Goal: Transaction & Acquisition: Download file/media

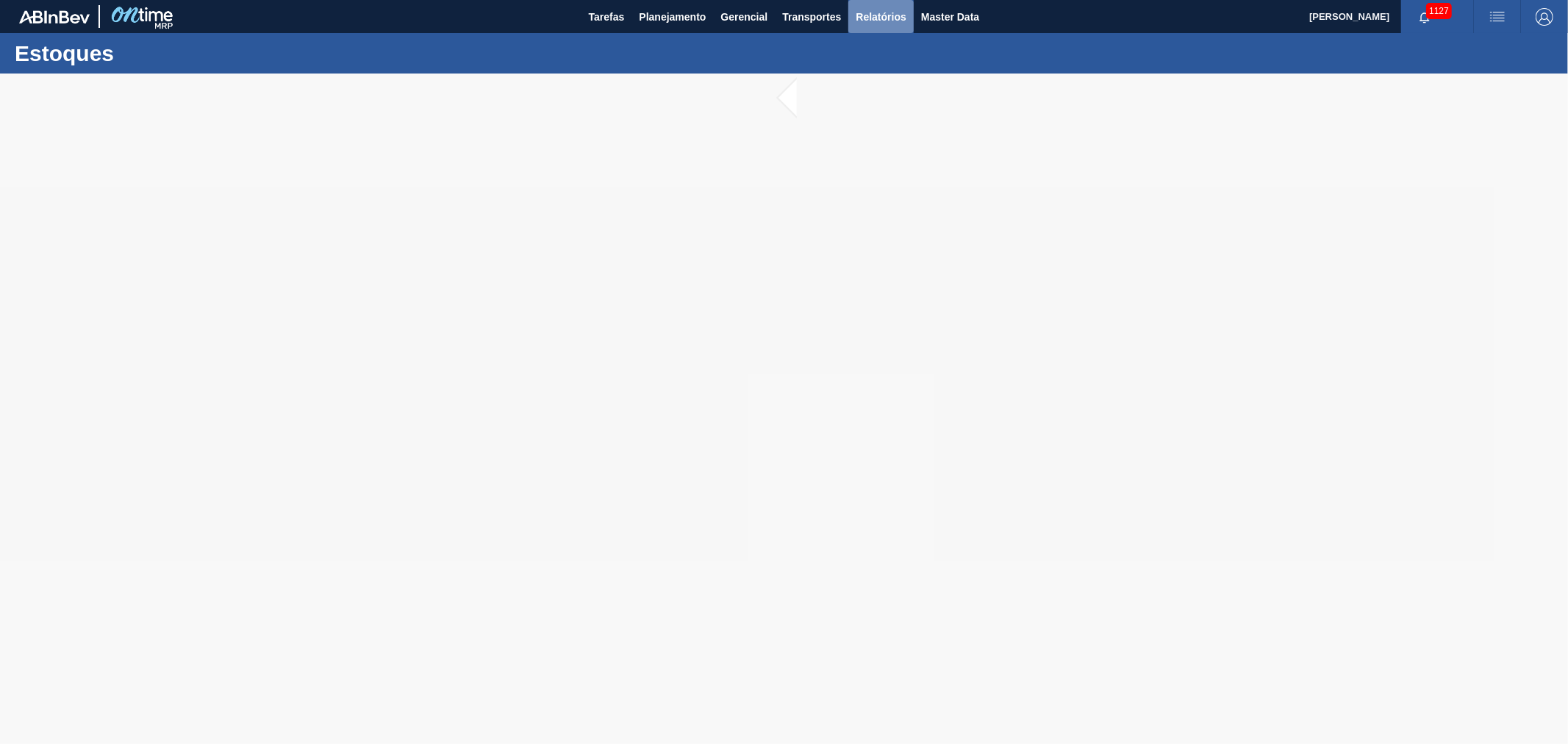
click at [901, 12] on span "Relatórios" at bounding box center [880, 17] width 50 height 18
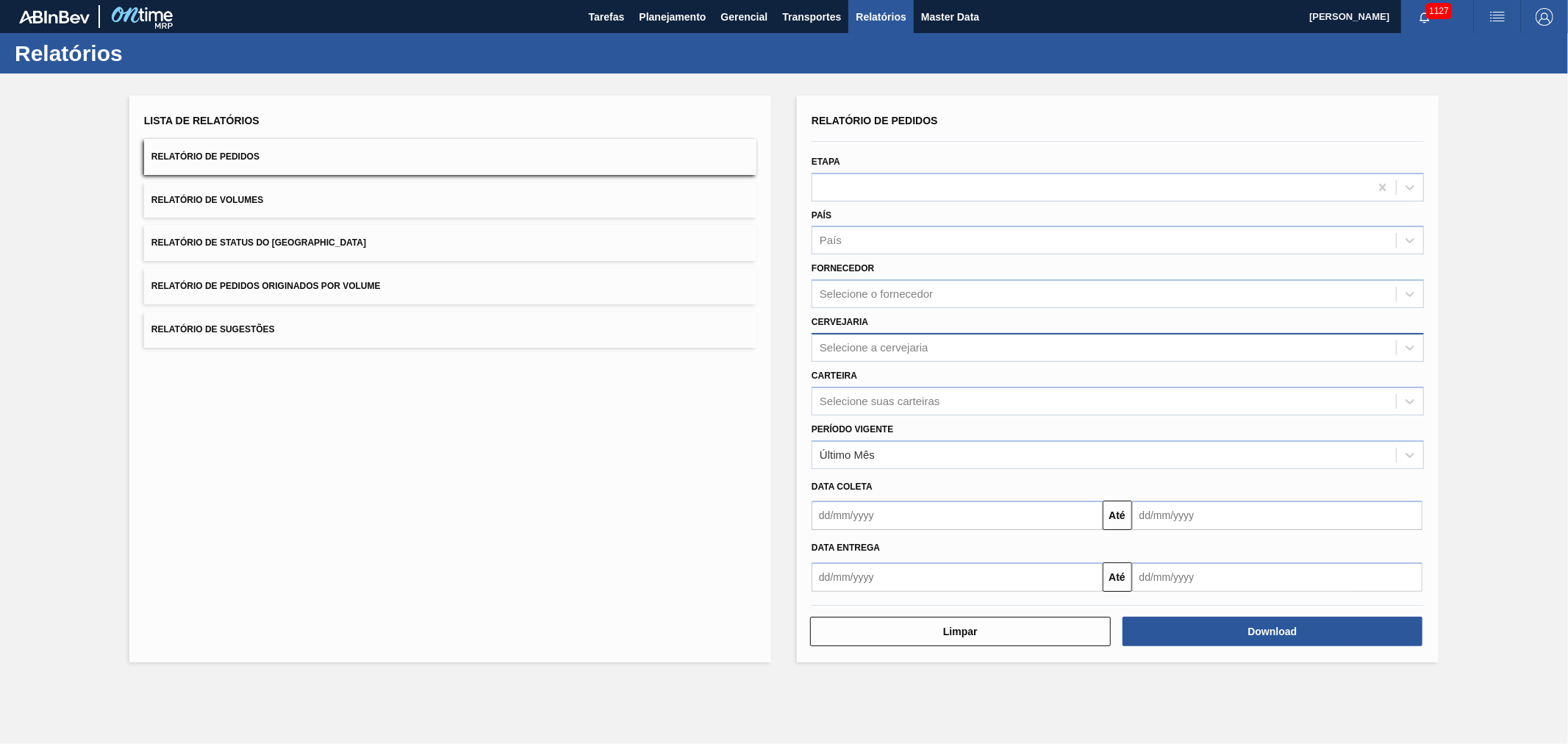
click at [887, 344] on div "Selecione a cervejaria" at bounding box center [874, 347] width 109 height 12
type input "AGUDO"
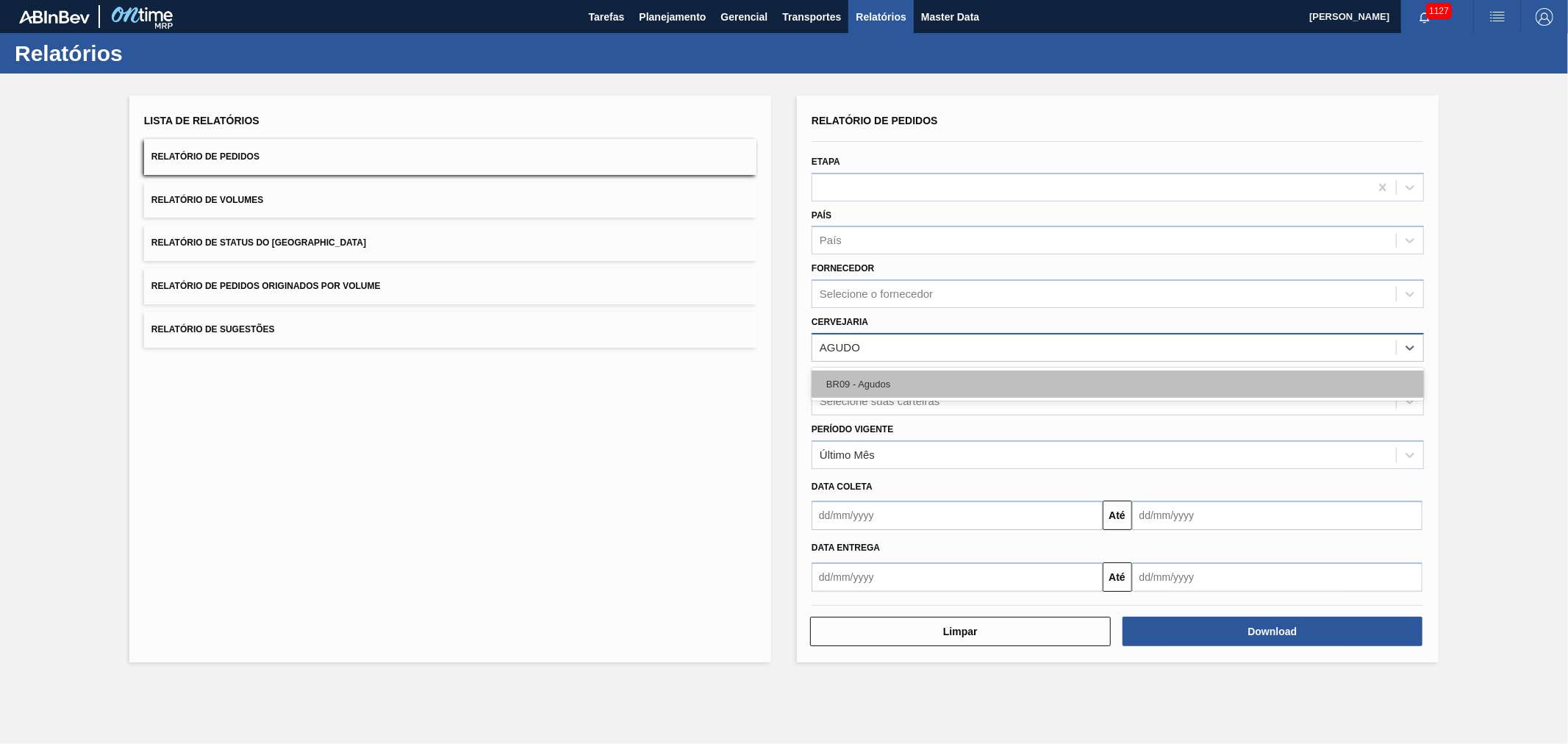
click at [893, 378] on div "BR09 - Agudos" at bounding box center [1118, 383] width 612 height 27
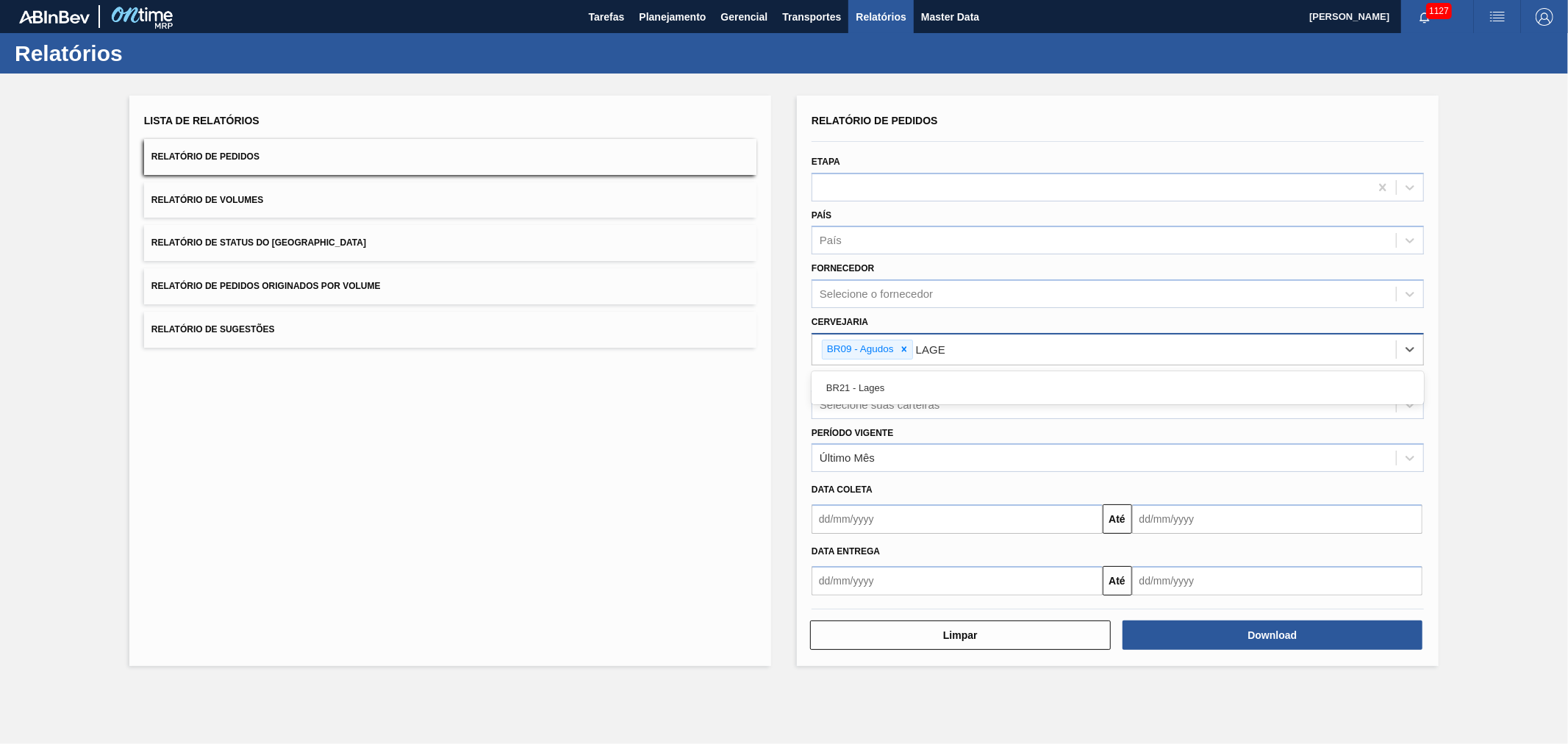
type input "LAGES"
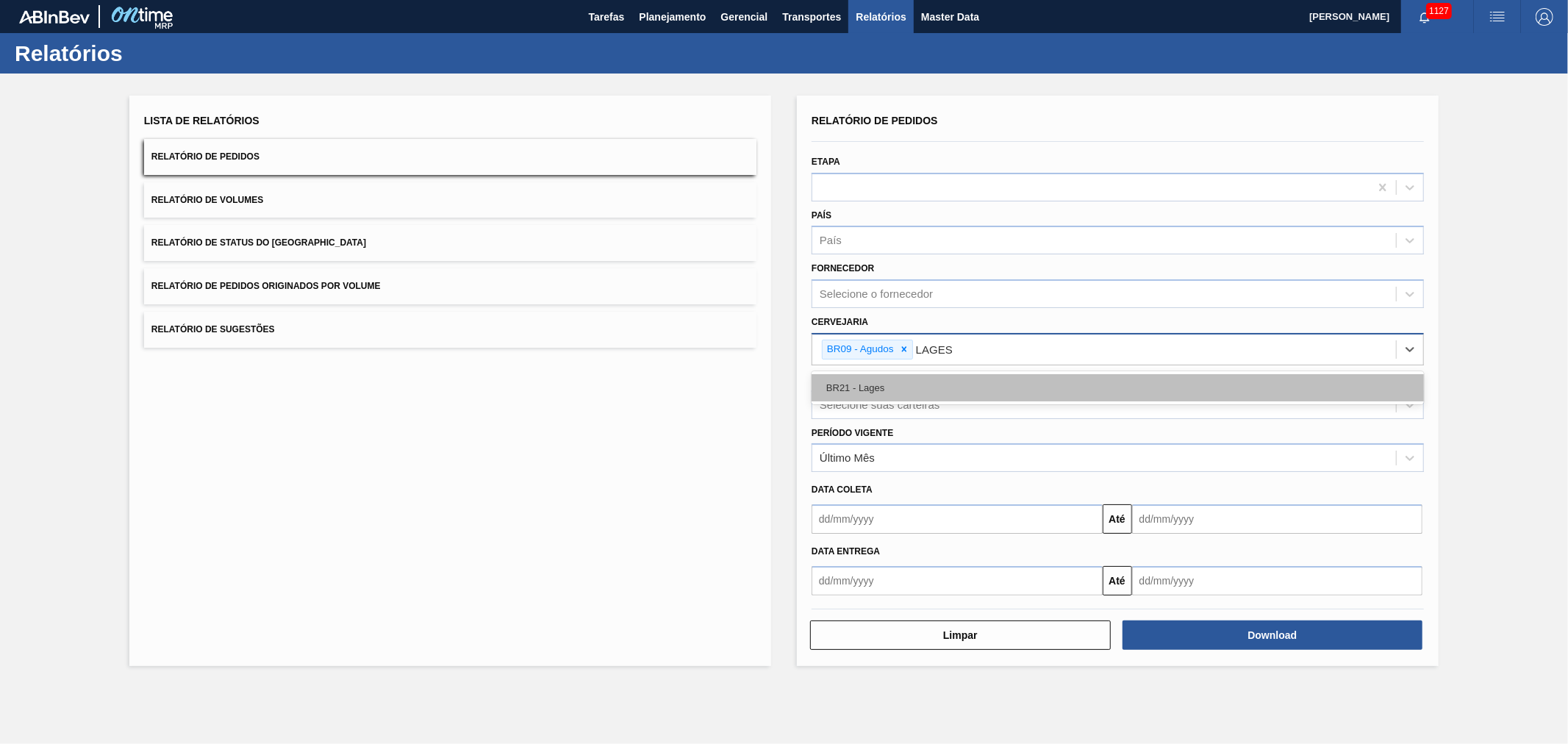
click at [893, 378] on div "BR21 - Lages" at bounding box center [1118, 388] width 612 height 27
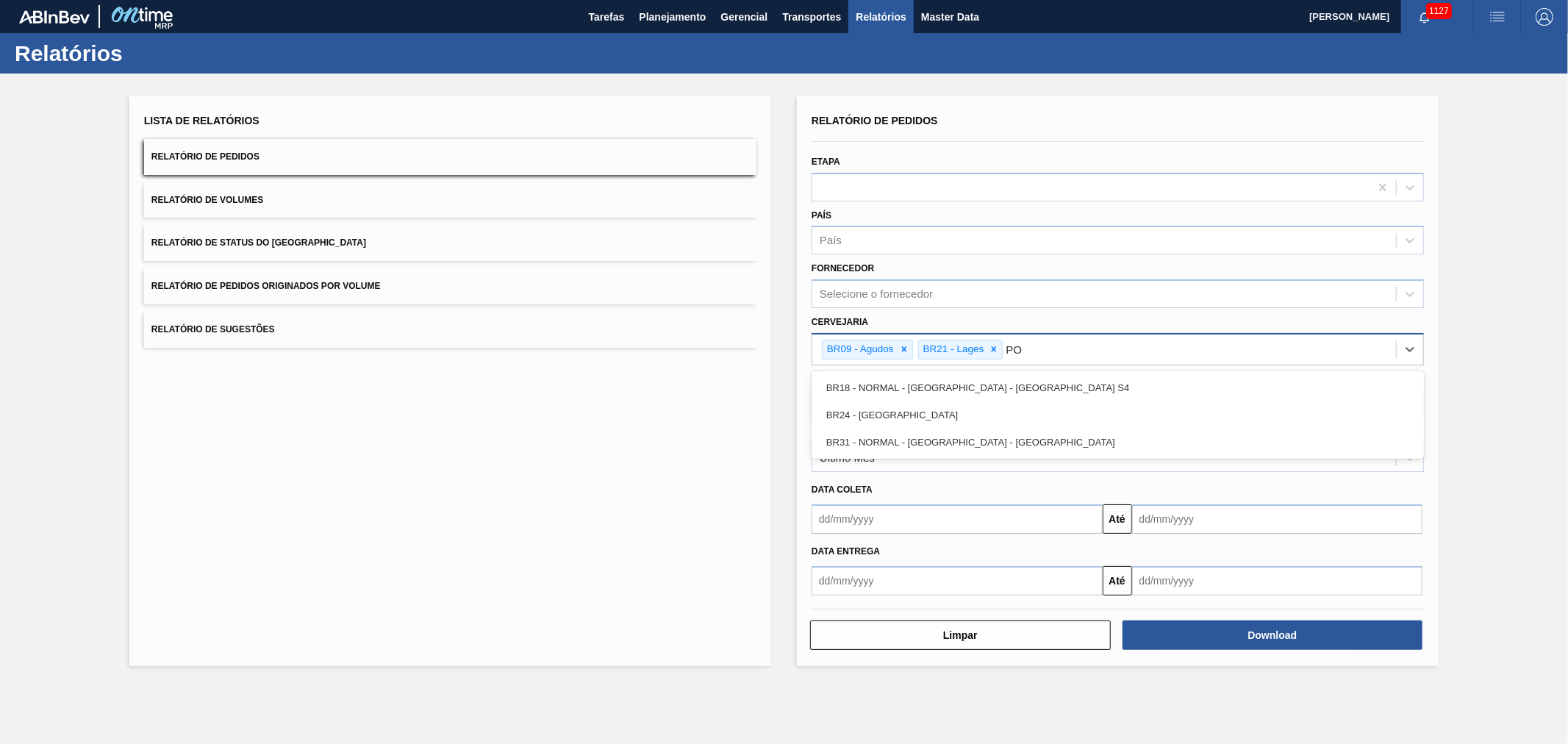
type input "PON"
click at [893, 378] on div "BR24 - [GEOGRAPHIC_DATA]" at bounding box center [1118, 388] width 612 height 27
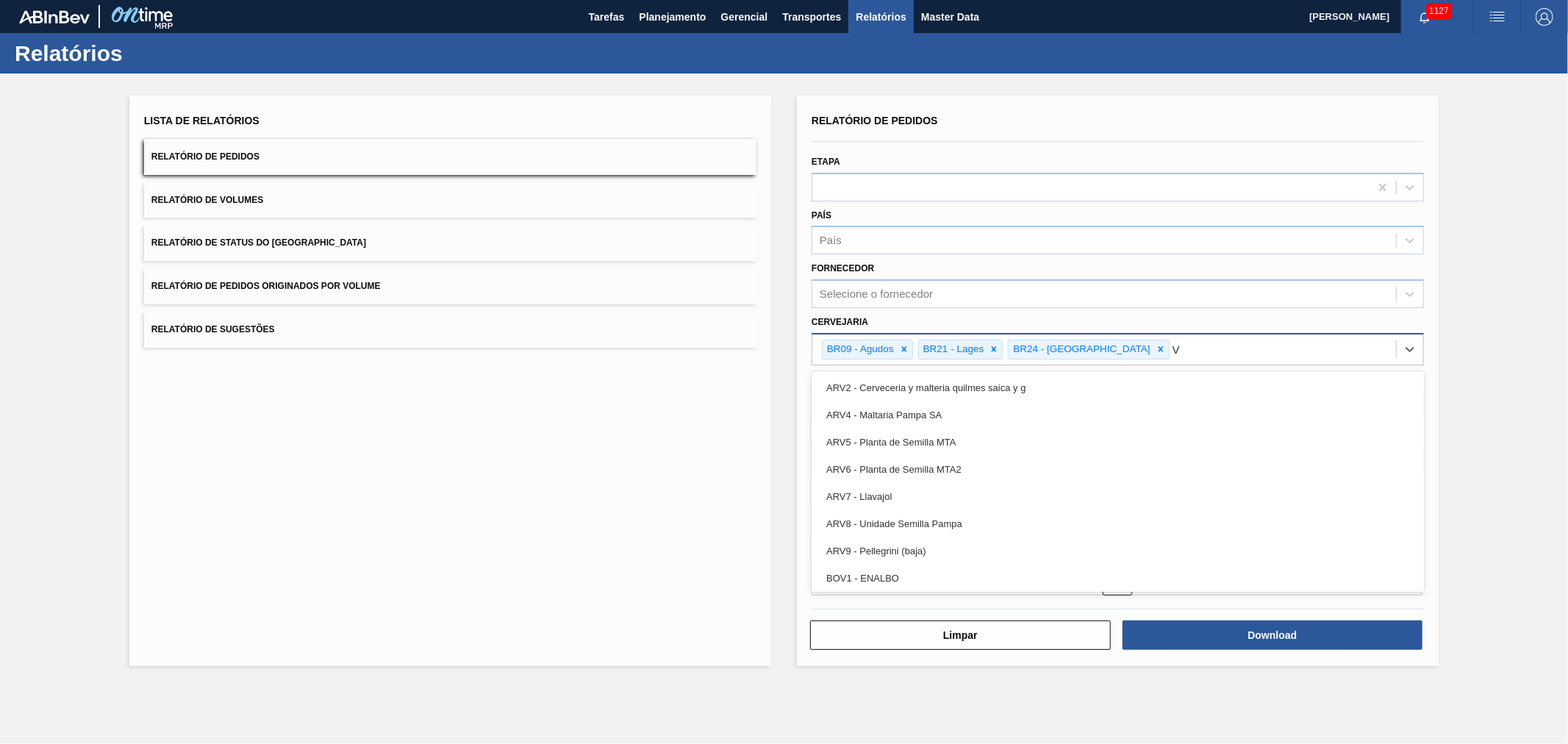
type input "VI"
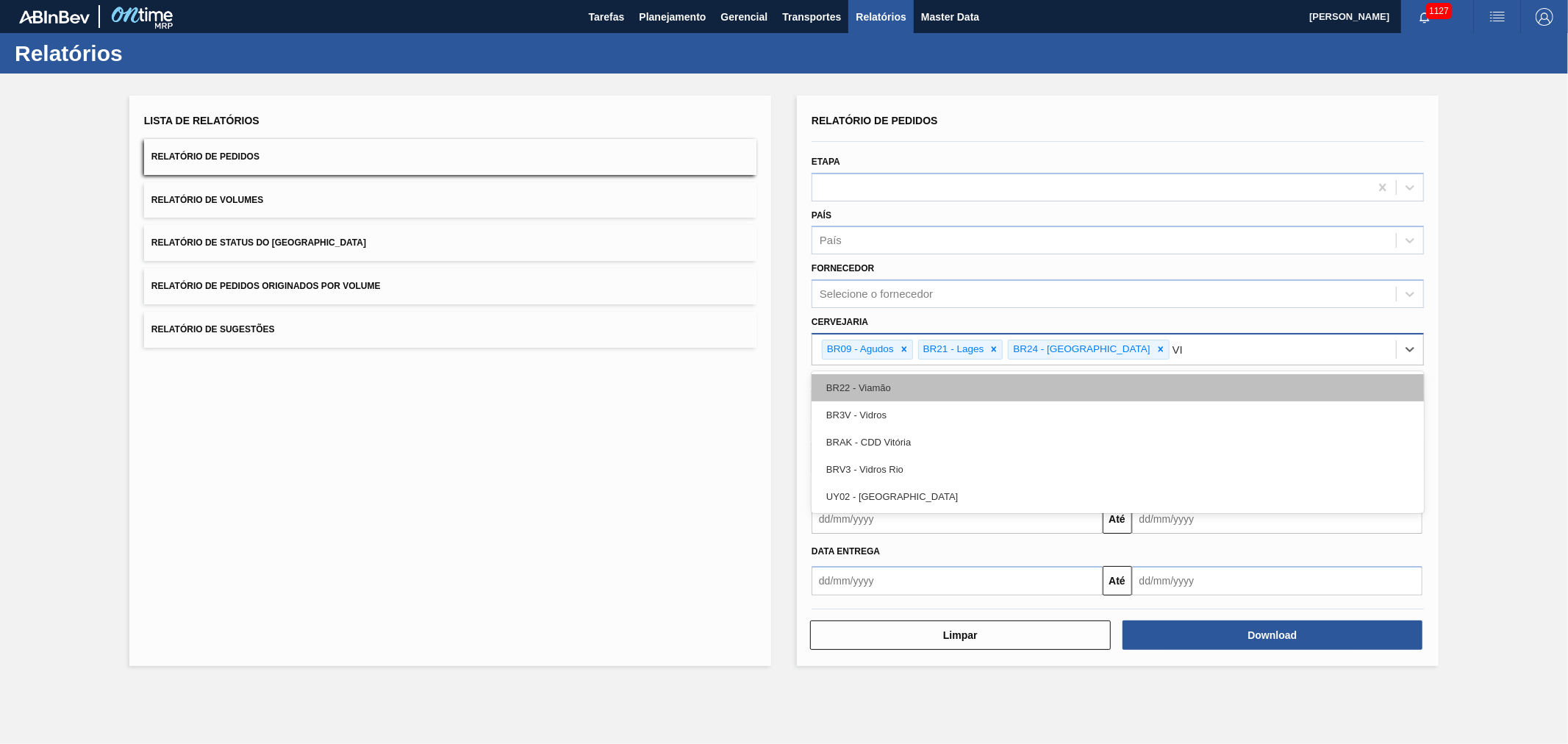
click at [894, 390] on div "BR22 - Viamão" at bounding box center [1118, 388] width 612 height 27
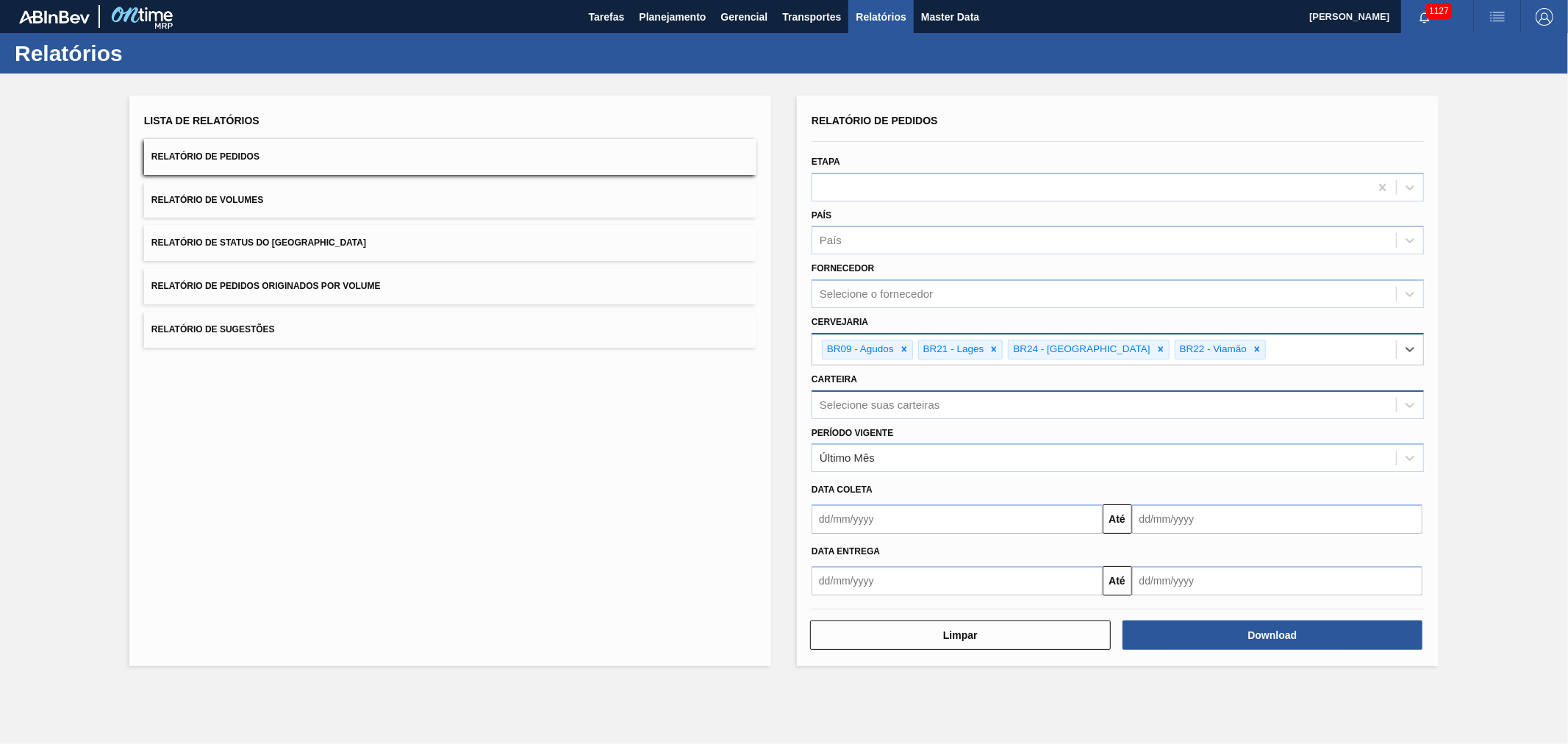
click at [912, 405] on div "Selecione suas carteiras" at bounding box center [879, 405] width 120 height 12
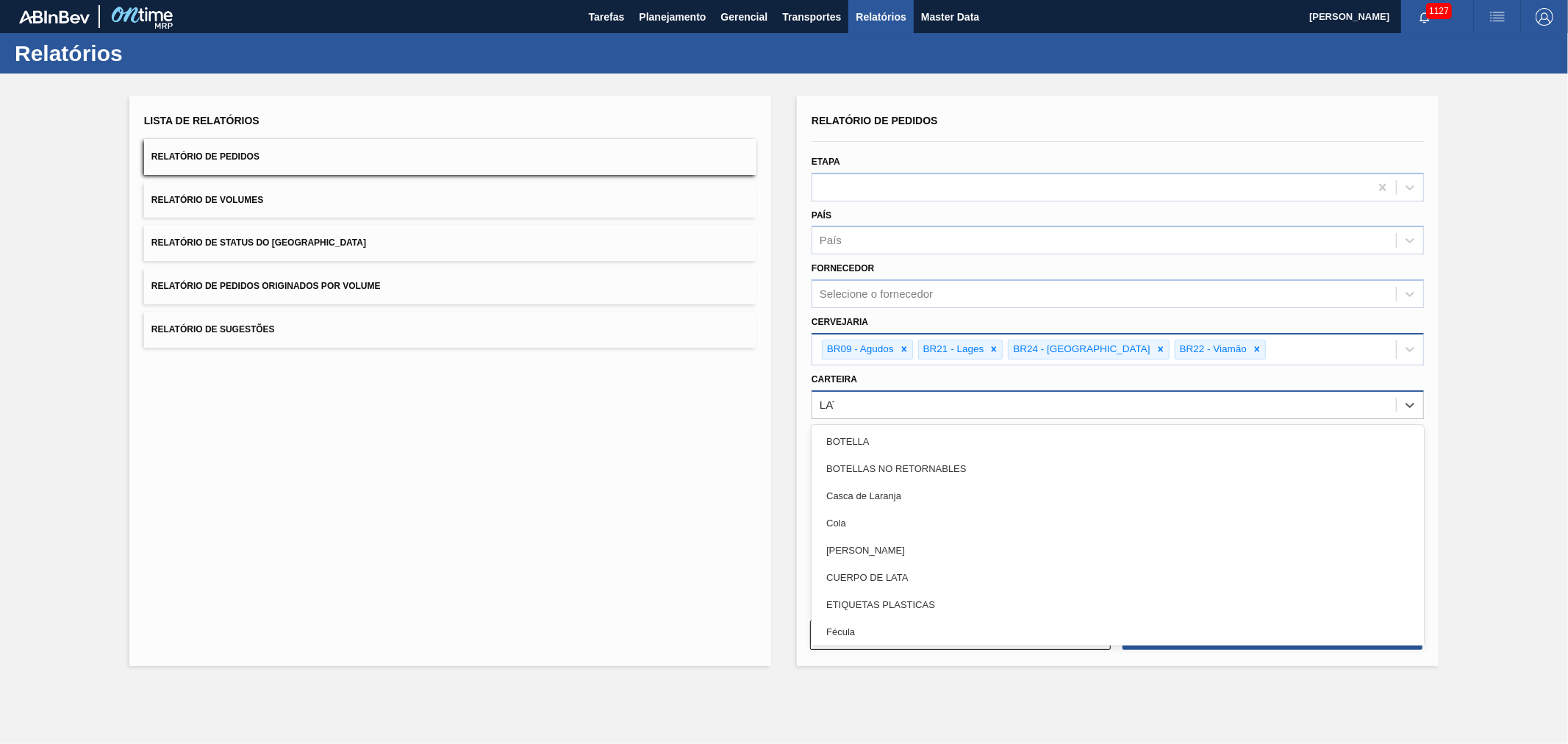
type input "LATA"
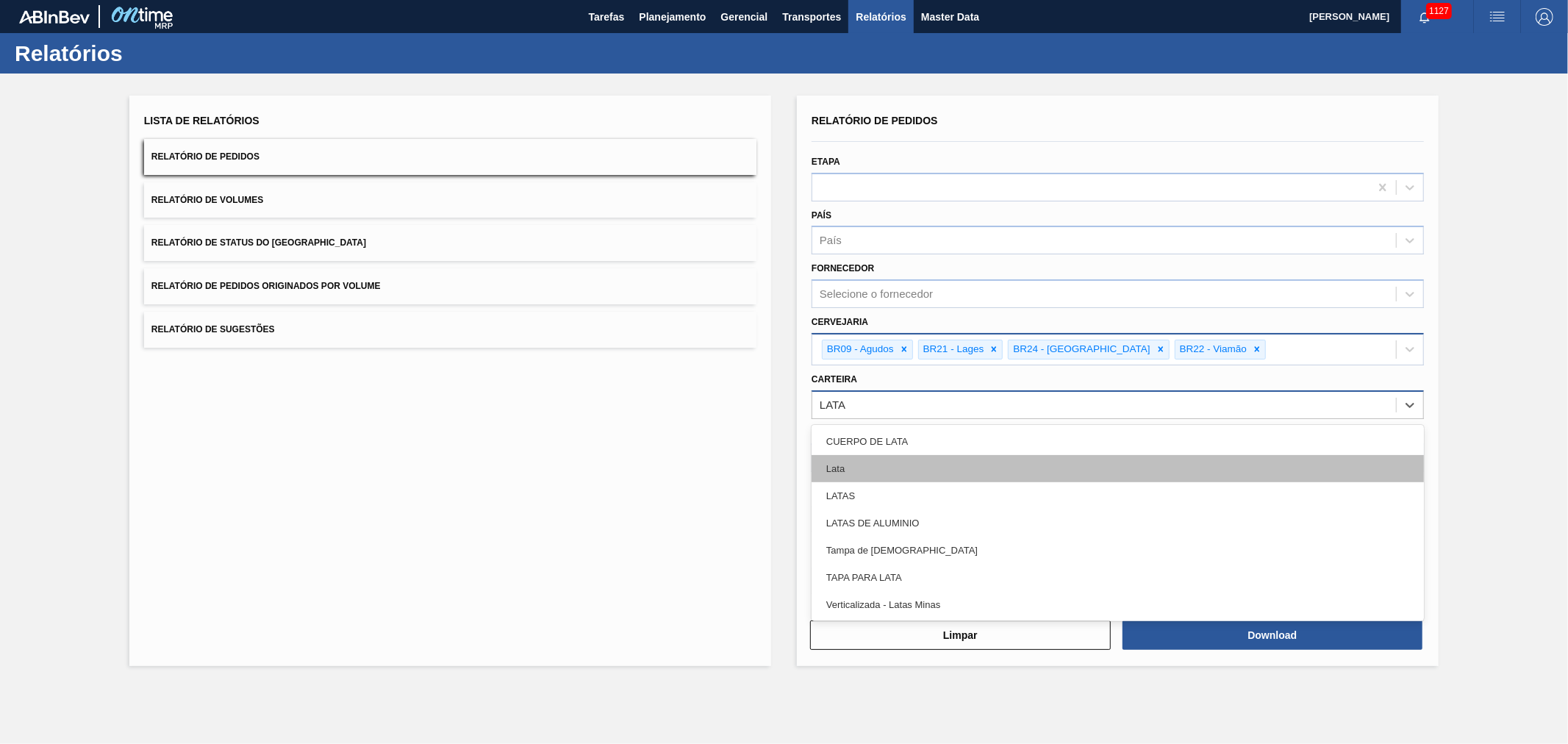
click at [863, 473] on div "Lata" at bounding box center [1118, 469] width 612 height 27
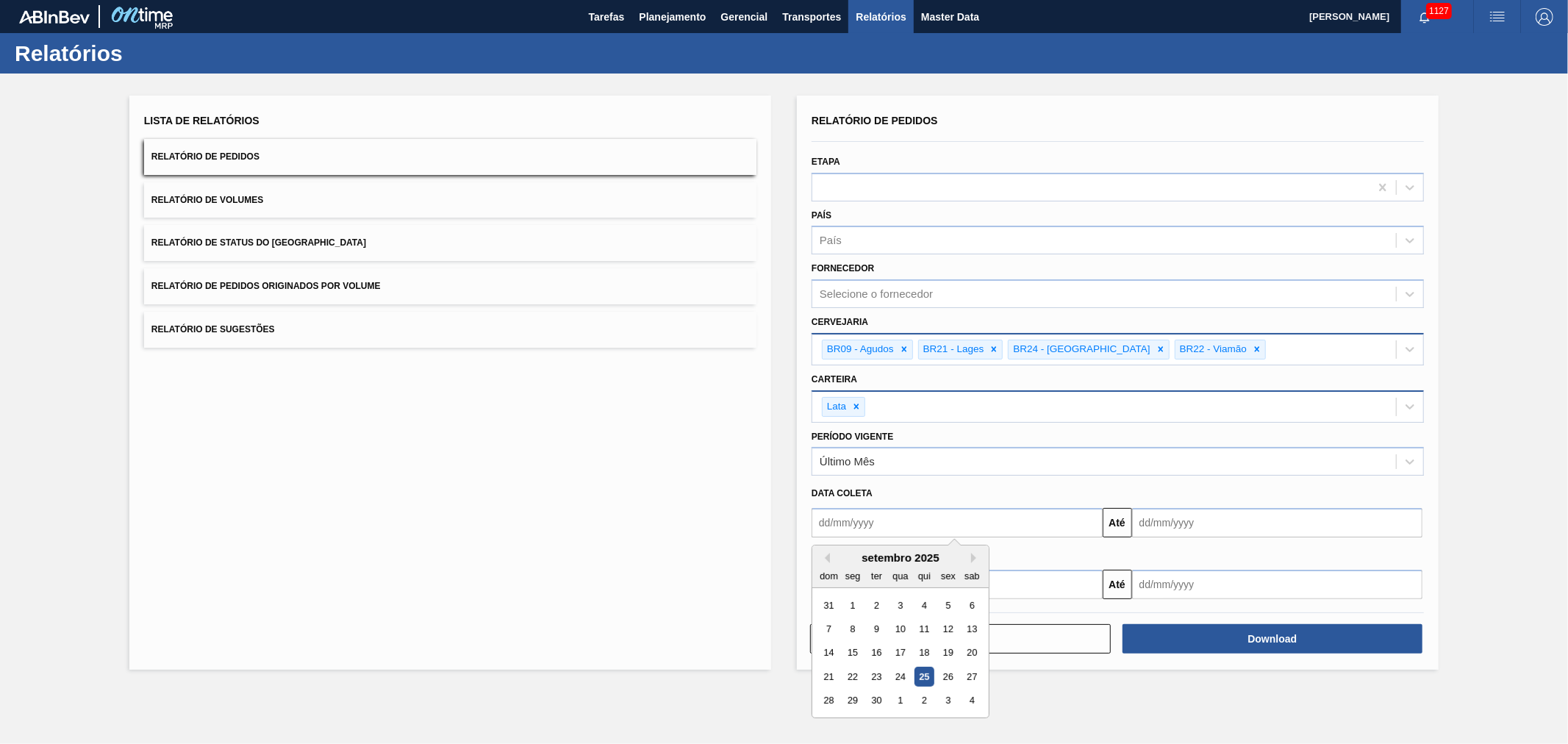
drag, startPoint x: 903, startPoint y: 515, endPoint x: 899, endPoint y: 508, distance: 8.1
click at [902, 514] on input "text" at bounding box center [957, 522] width 291 height 29
click at [857, 606] on div "1" at bounding box center [853, 605] width 20 height 20
type input "[DATE]"
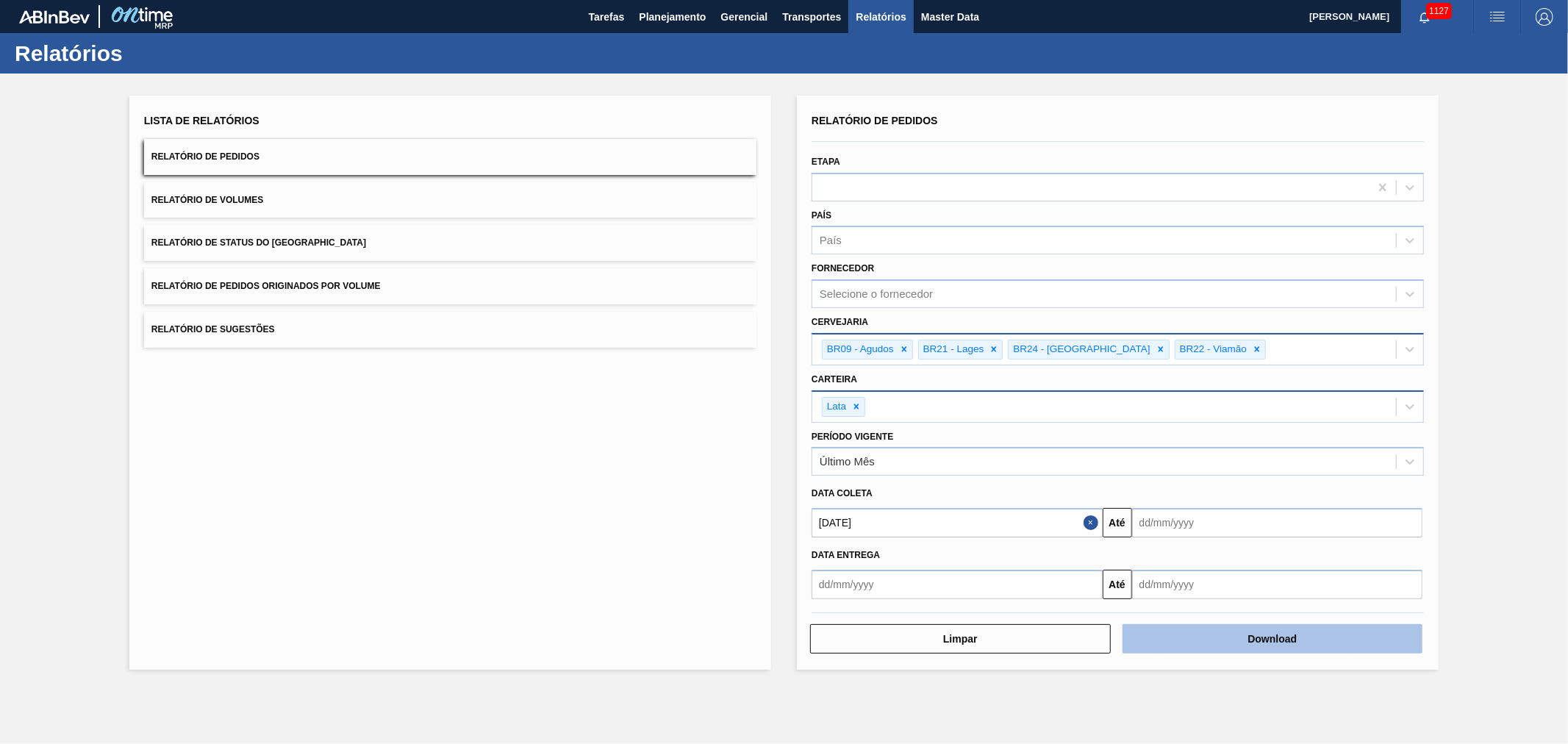
click at [1211, 625] on button "Download" at bounding box center [1273, 638] width 301 height 29
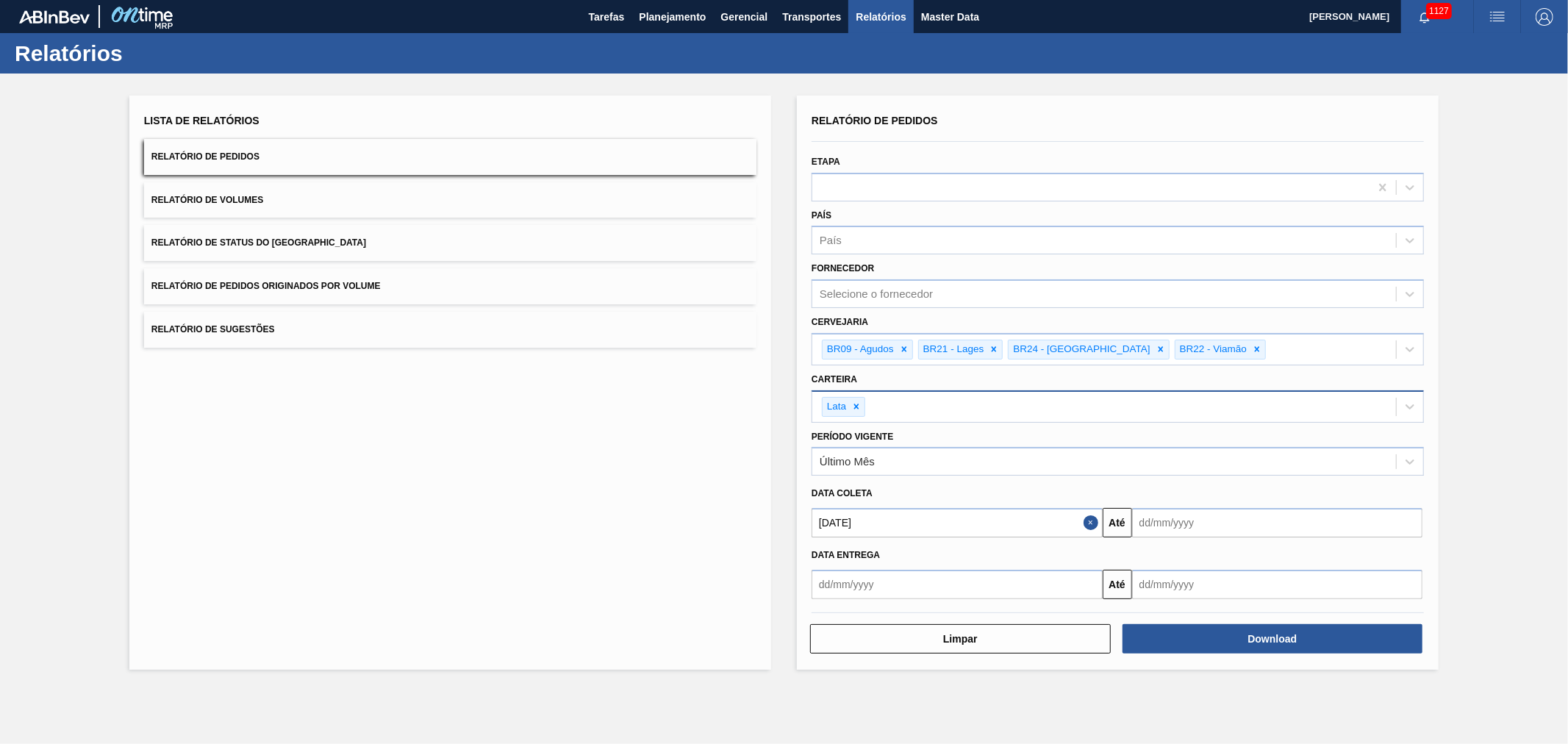
click at [299, 193] on button "Relatório de Volumes" at bounding box center [450, 200] width 612 height 36
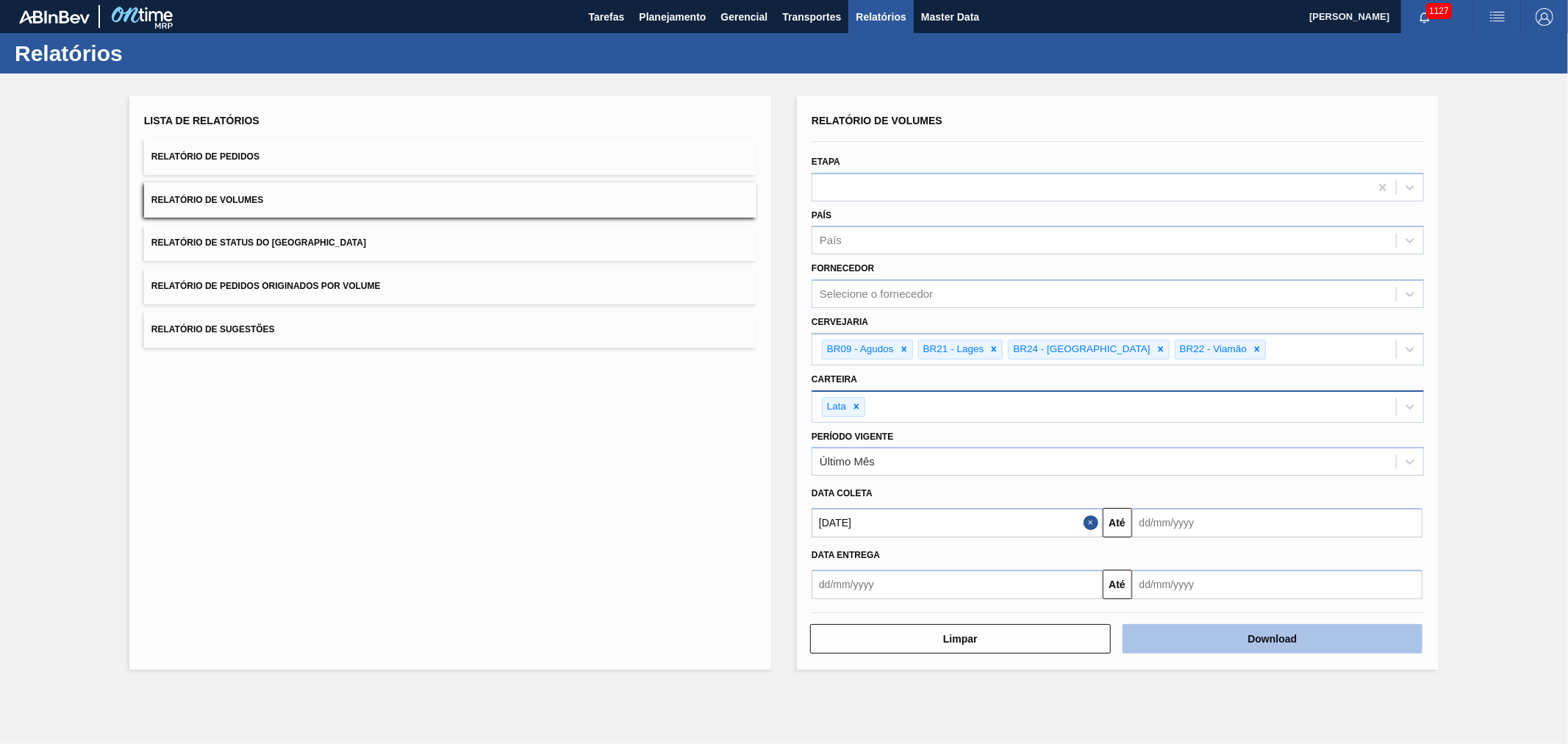
click at [1258, 624] on button "Download" at bounding box center [1273, 638] width 301 height 29
